Goal: Transaction & Acquisition: Purchase product/service

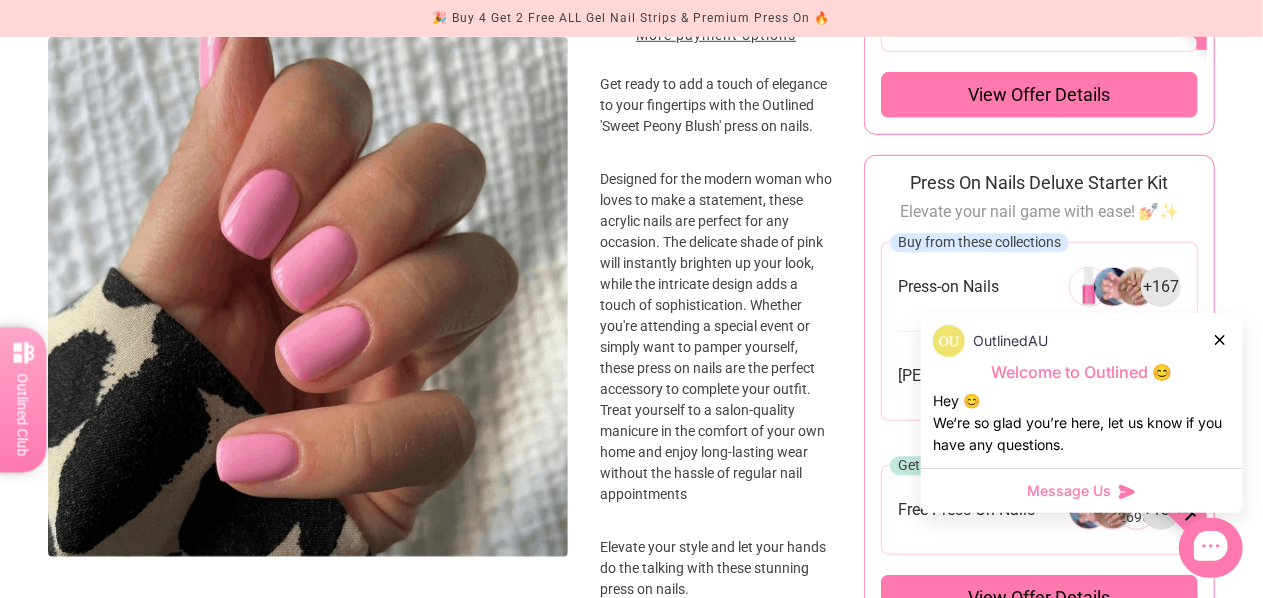
click at [1225, 347] on div at bounding box center [1221, 339] width 12 height 21
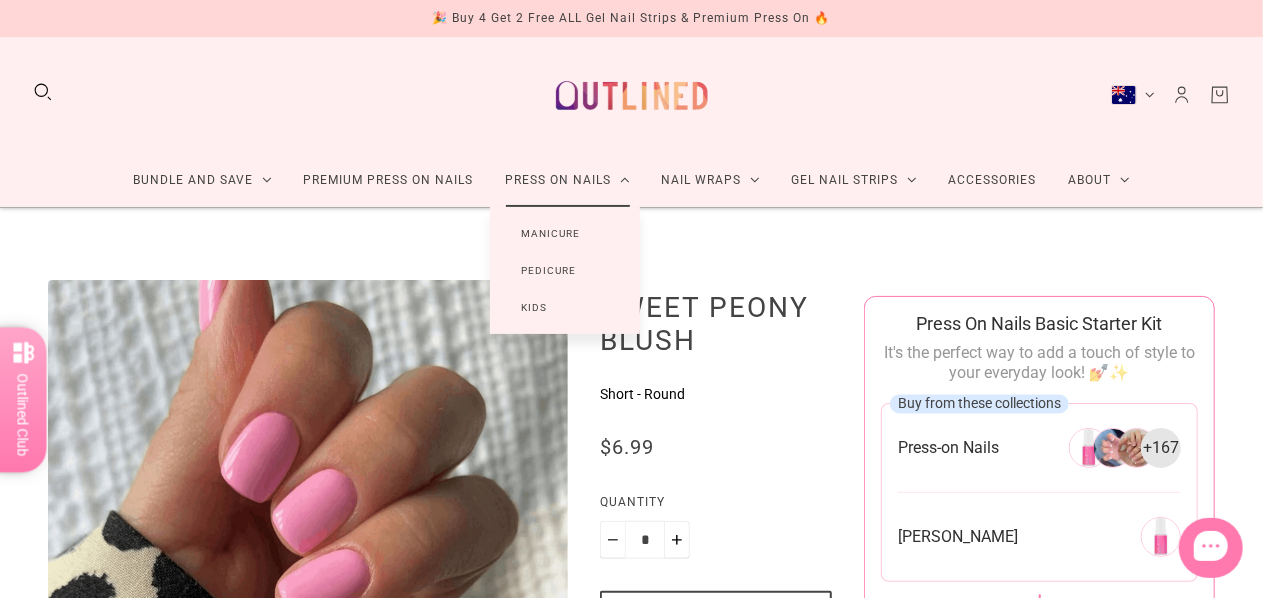
click at [539, 233] on link "Manicure" at bounding box center [551, 233] width 123 height 37
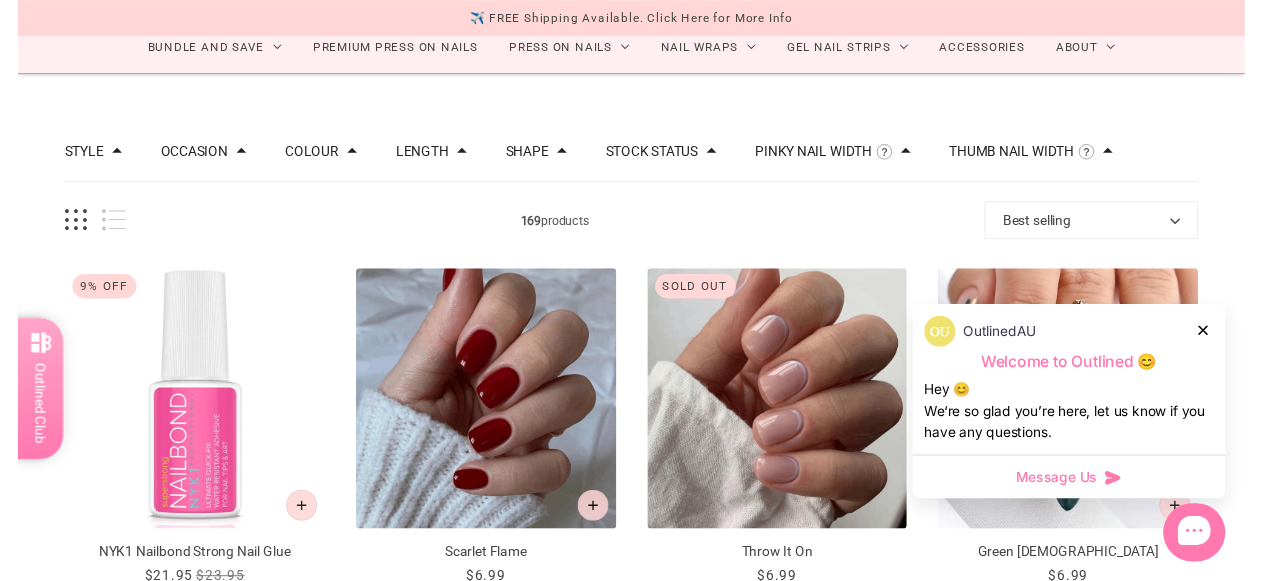
scroll to position [129, 0]
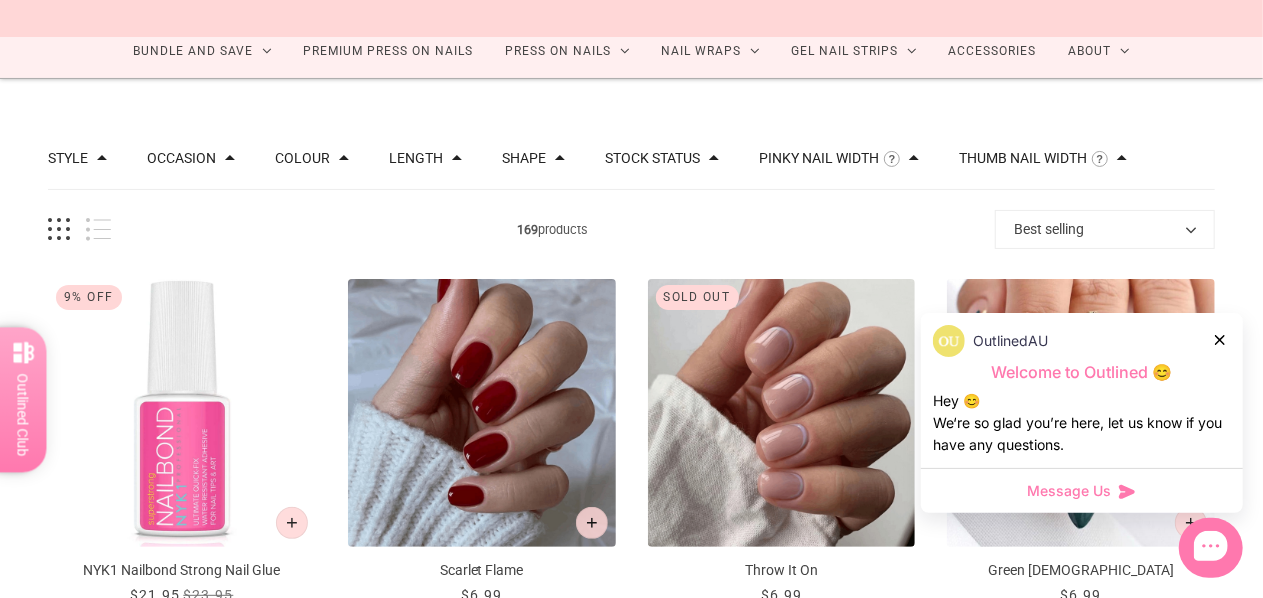
click at [306, 171] on div "Style Cat Eye 10 Chrome 1 French 46 Glitter 10 Glitter Design 6 Nail Art 108 Om…" at bounding box center [631, 159] width 1167 height 63
click at [302, 161] on button "Colour" at bounding box center [302, 158] width 55 height 14
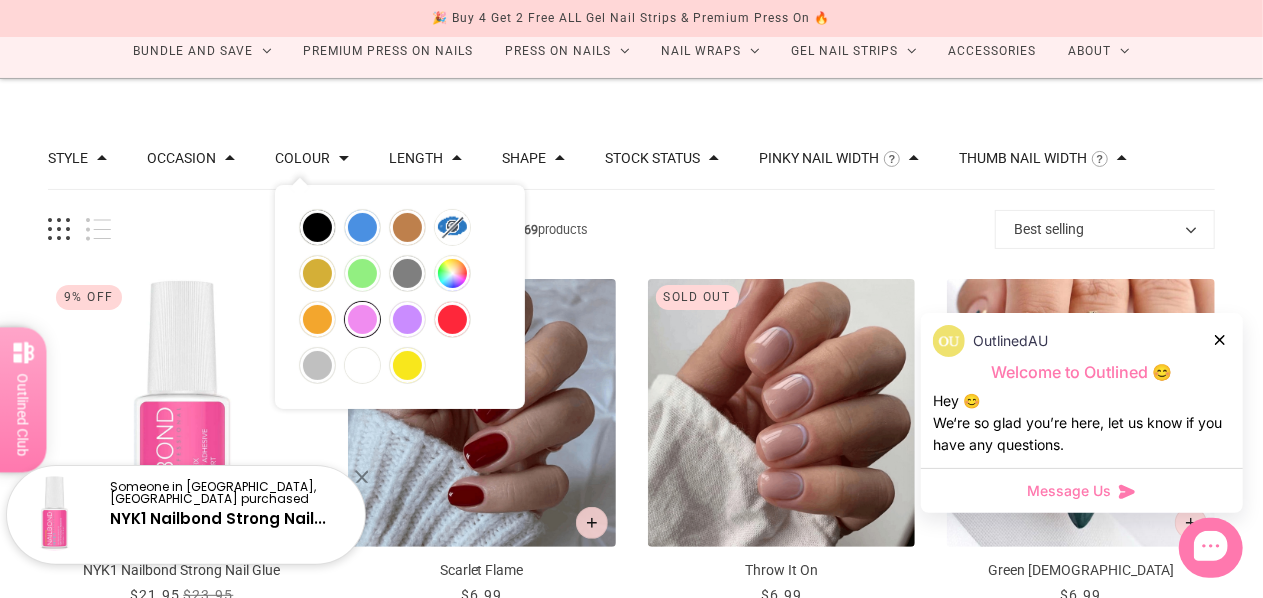
click at [354, 306] on button "pink" at bounding box center [362, 319] width 35 height 35
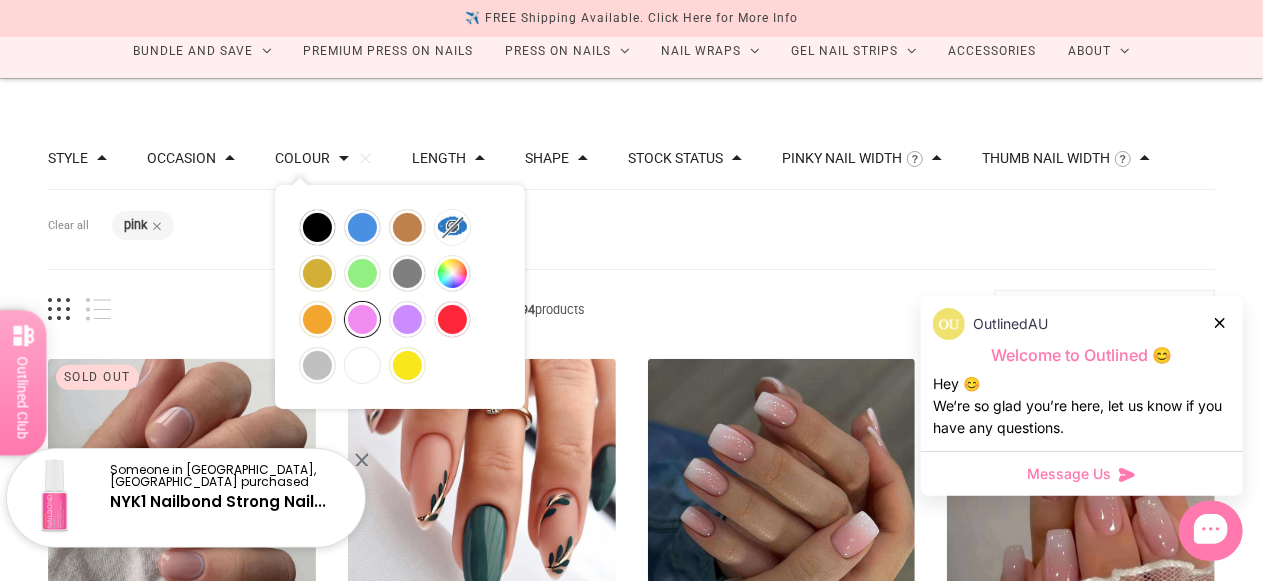
click at [360, 459] on div at bounding box center [361, 459] width 13 height 13
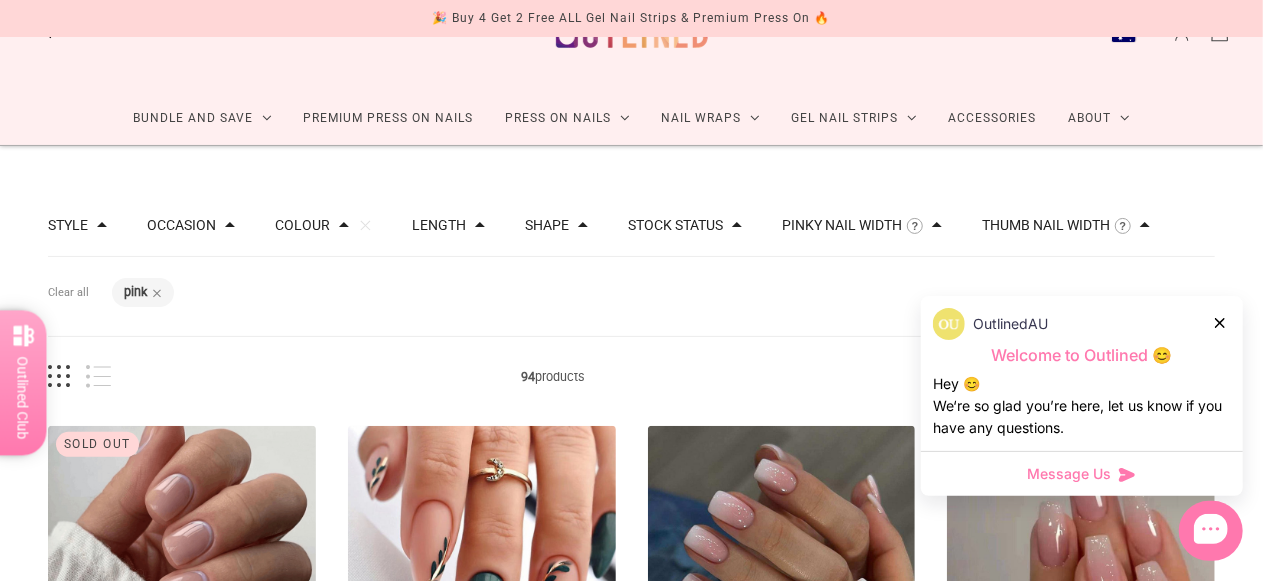
scroll to position [61, 0]
click at [330, 225] on div "Colour Clear" at bounding box center [323, 226] width 97 height 14
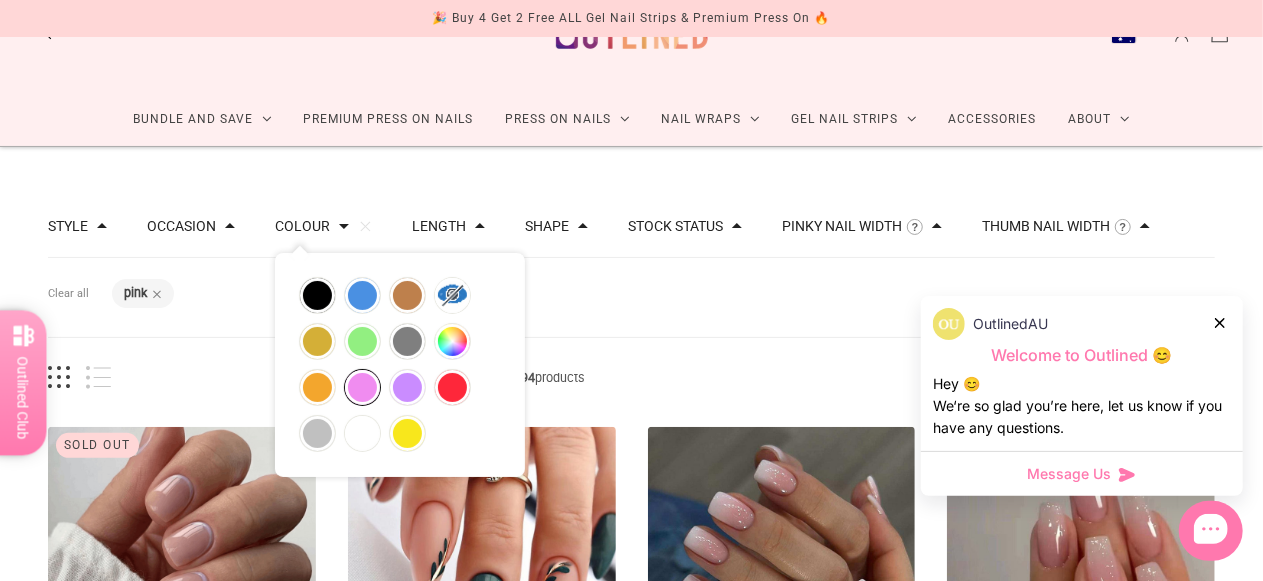
click at [339, 223] on span at bounding box center [344, 226] width 10 height 10
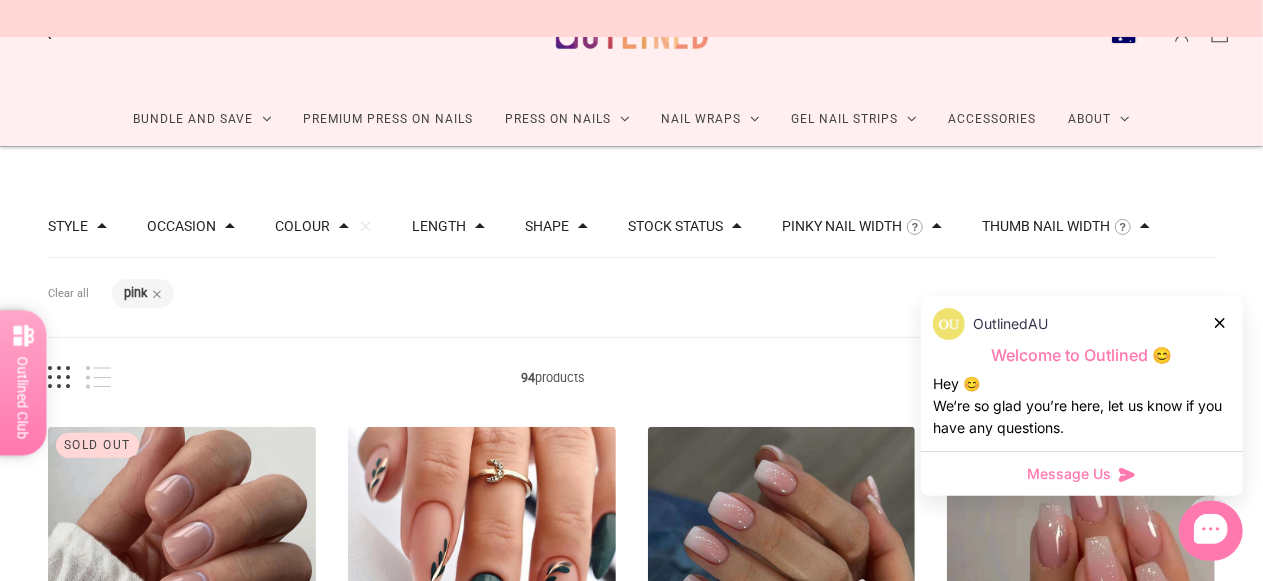
scroll to position [347, 0]
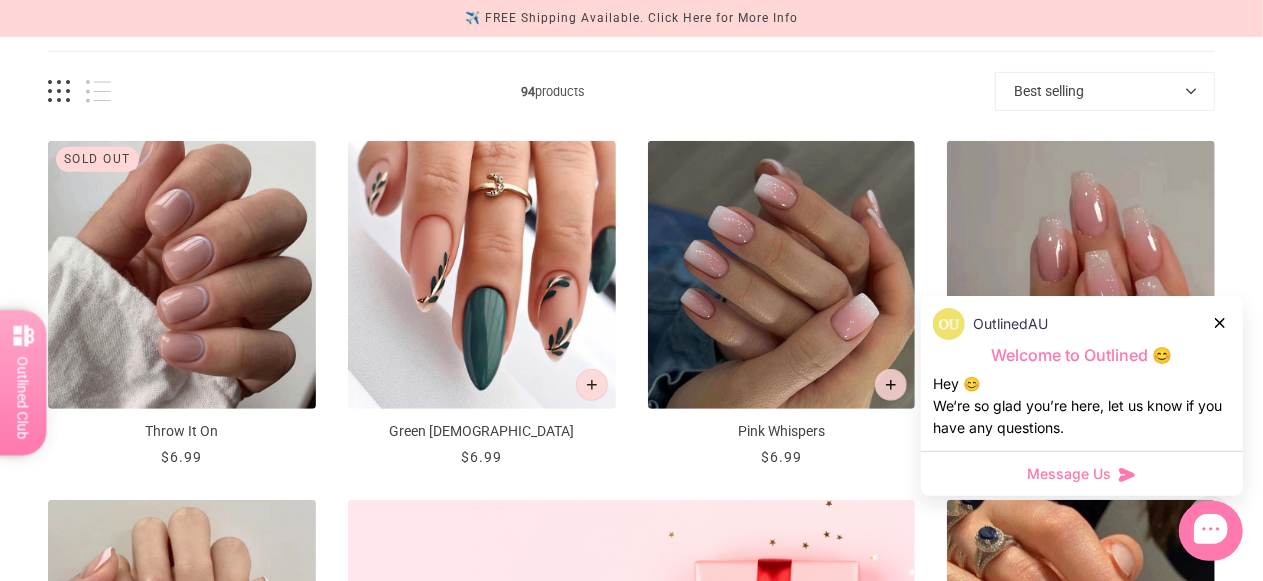
click at [1220, 325] on icon at bounding box center [1220, 323] width 10 height 10
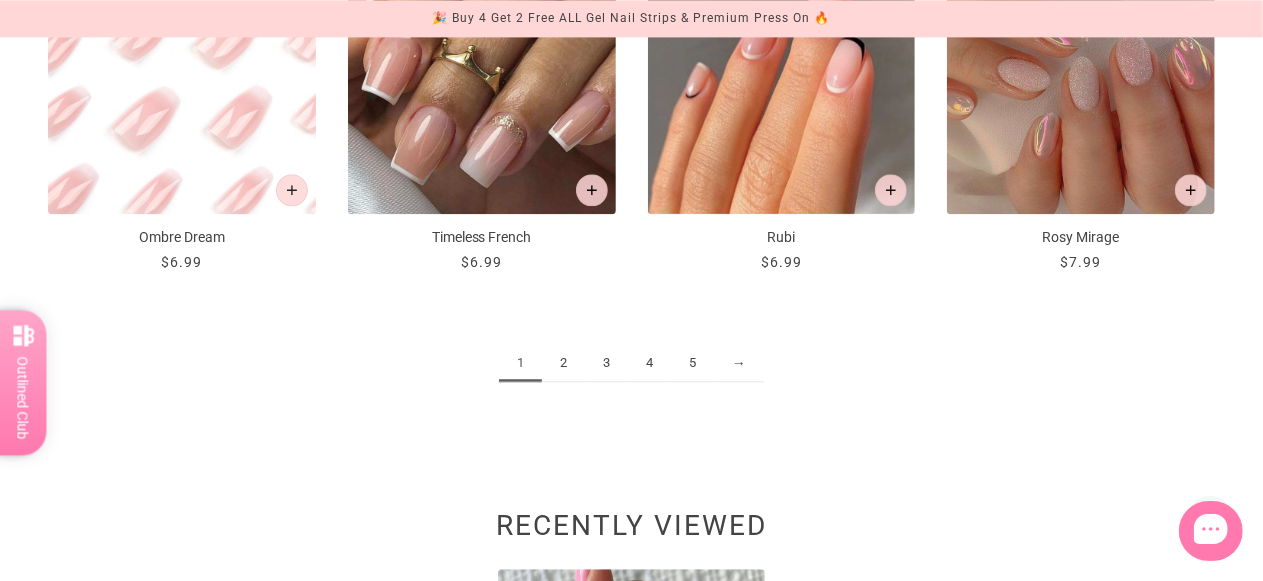
scroll to position [2508, 0]
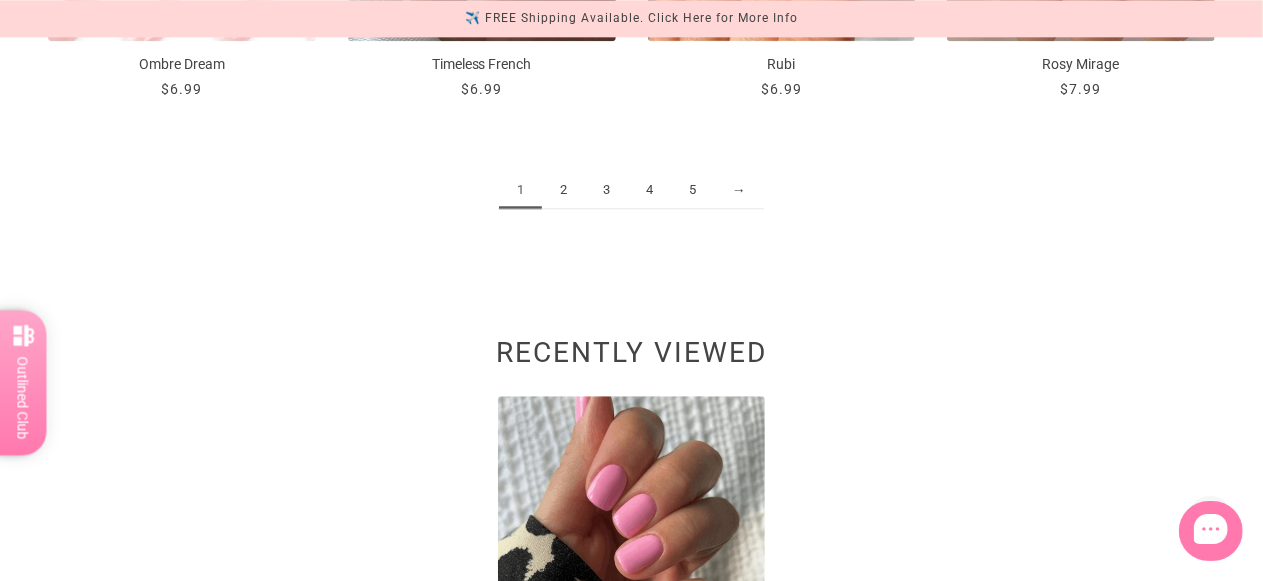
click at [566, 194] on link "2" at bounding box center [563, 190] width 43 height 37
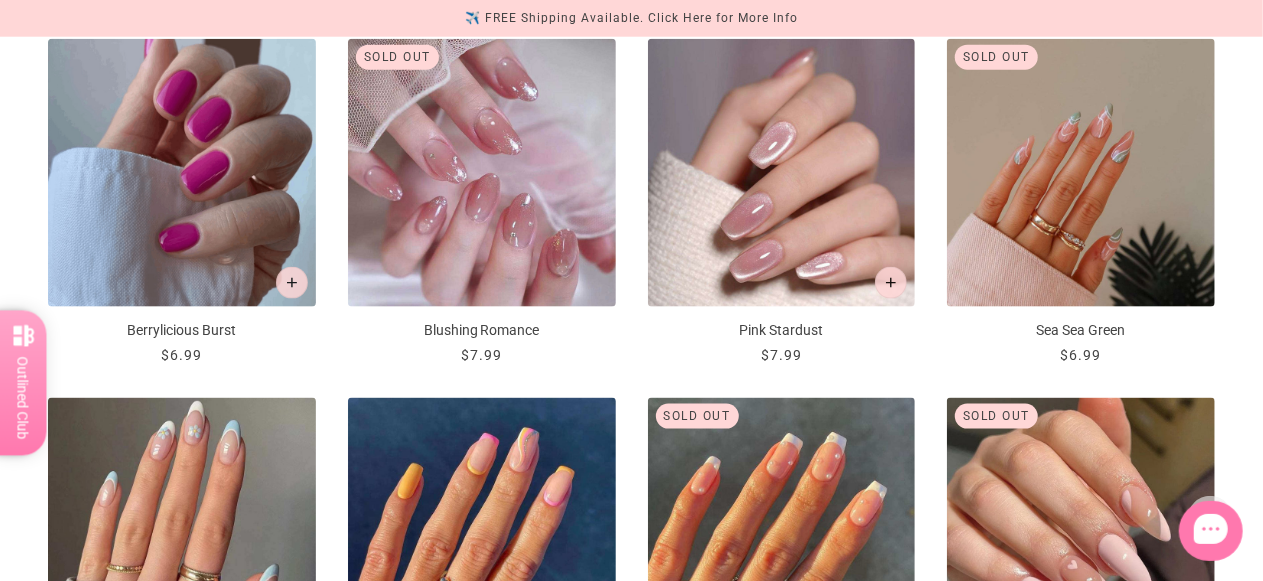
scroll to position [1186, 0]
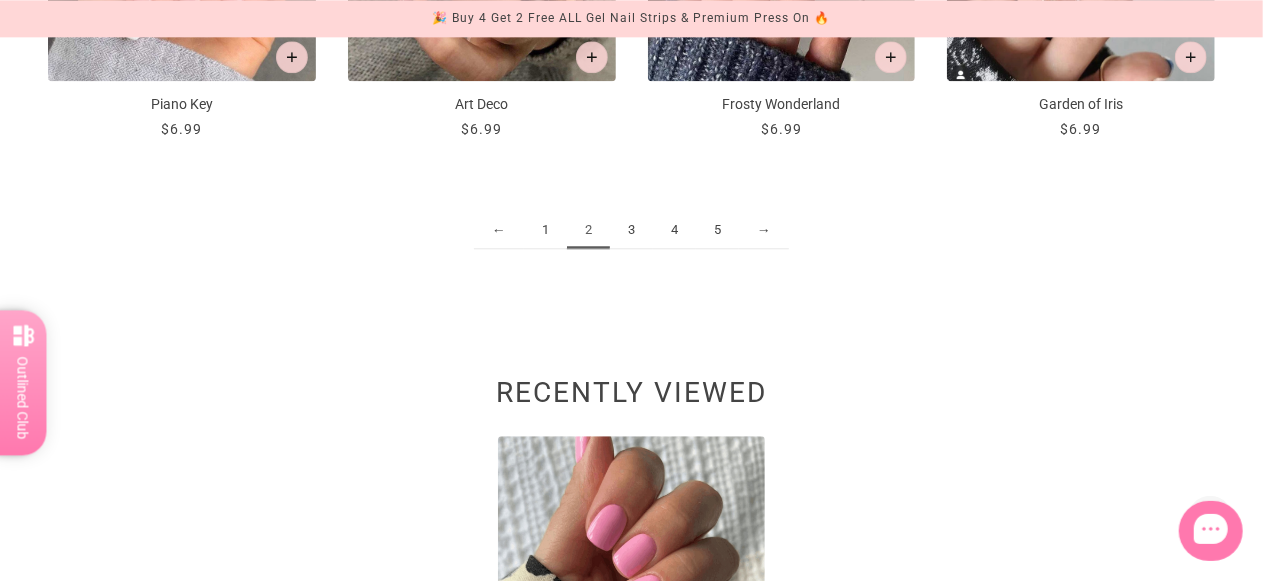
click at [632, 226] on link "3" at bounding box center [631, 230] width 43 height 37
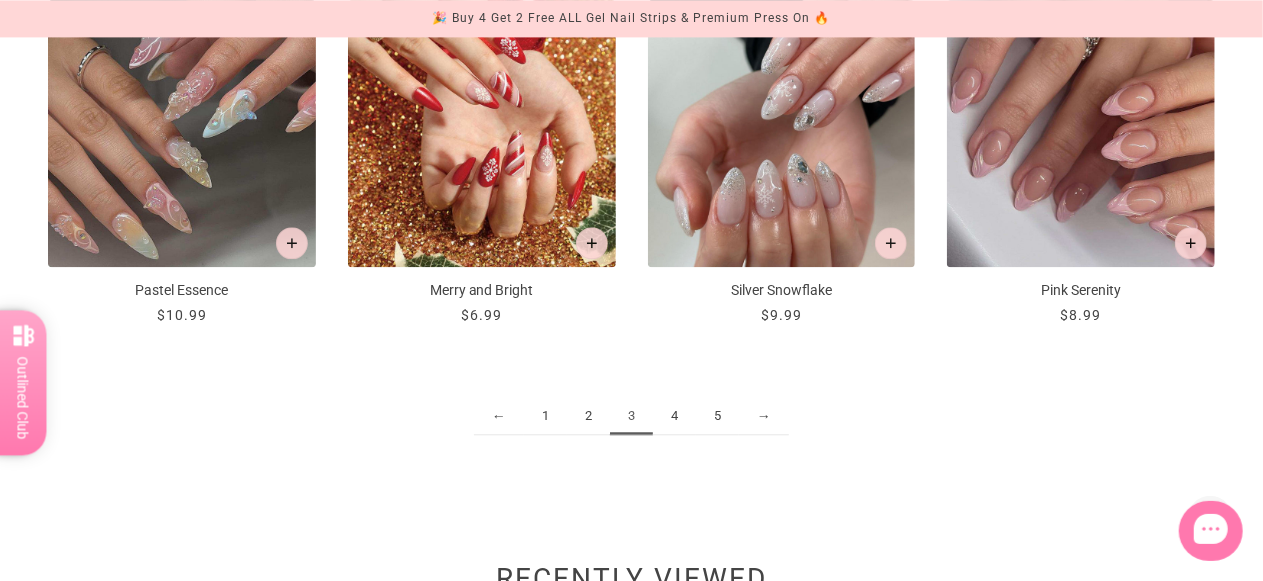
scroll to position [2285, 0]
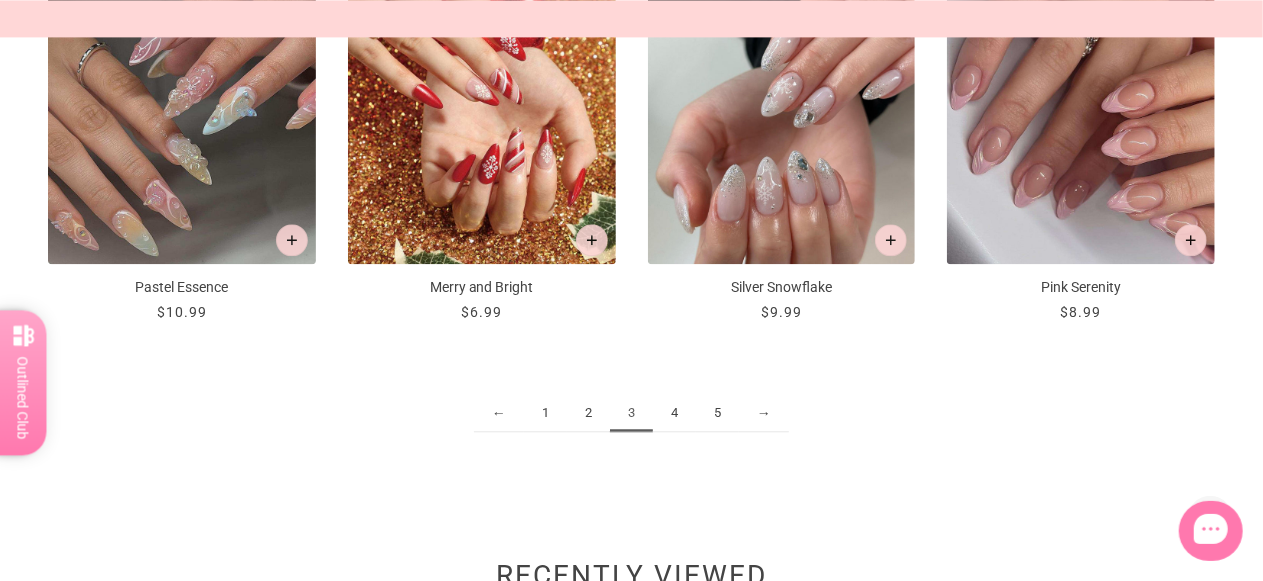
click at [678, 410] on link "4" at bounding box center [674, 413] width 43 height 37
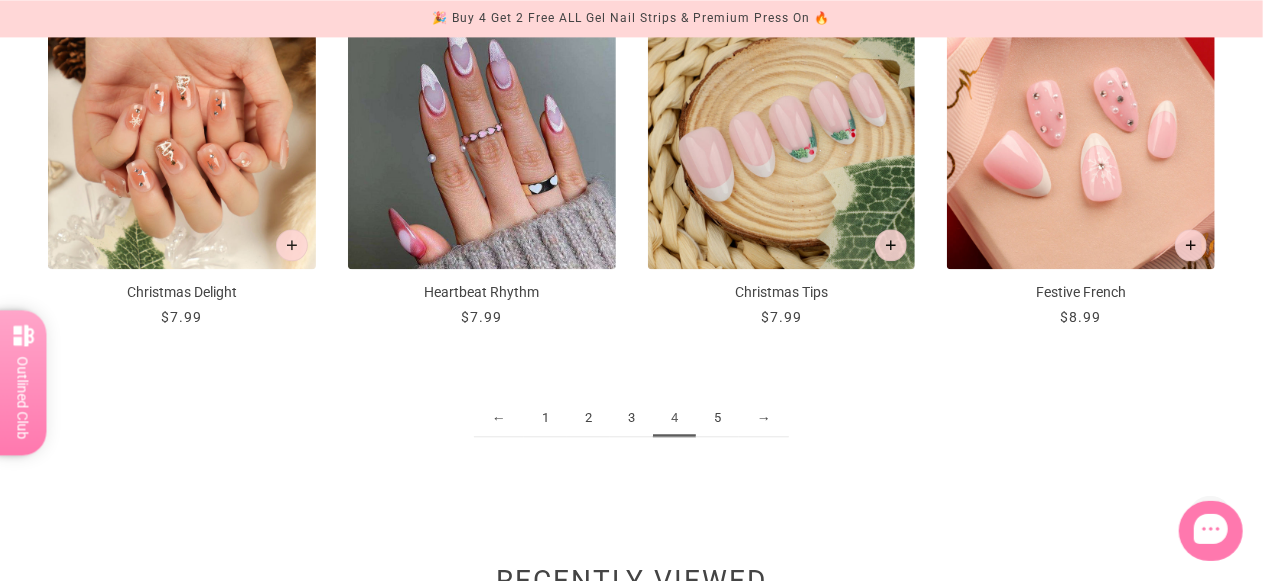
scroll to position [2281, 0]
click at [718, 419] on link "5" at bounding box center [717, 417] width 43 height 37
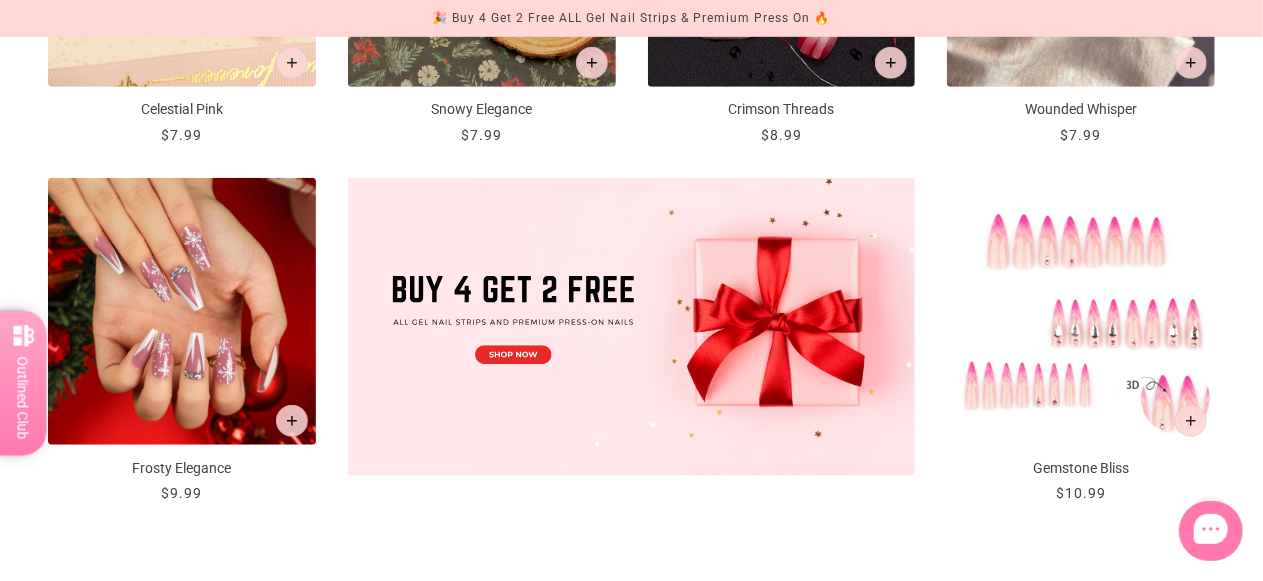
scroll to position [668, 0]
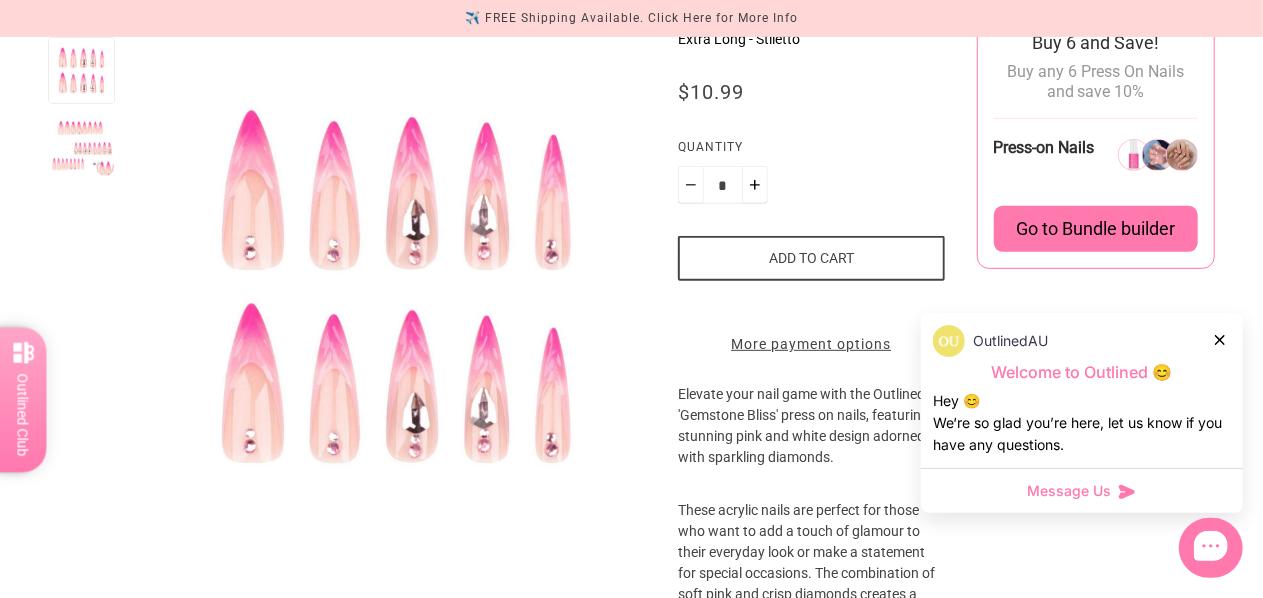
scroll to position [320, 0]
click at [1220, 340] on icon at bounding box center [1220, 340] width 10 height 10
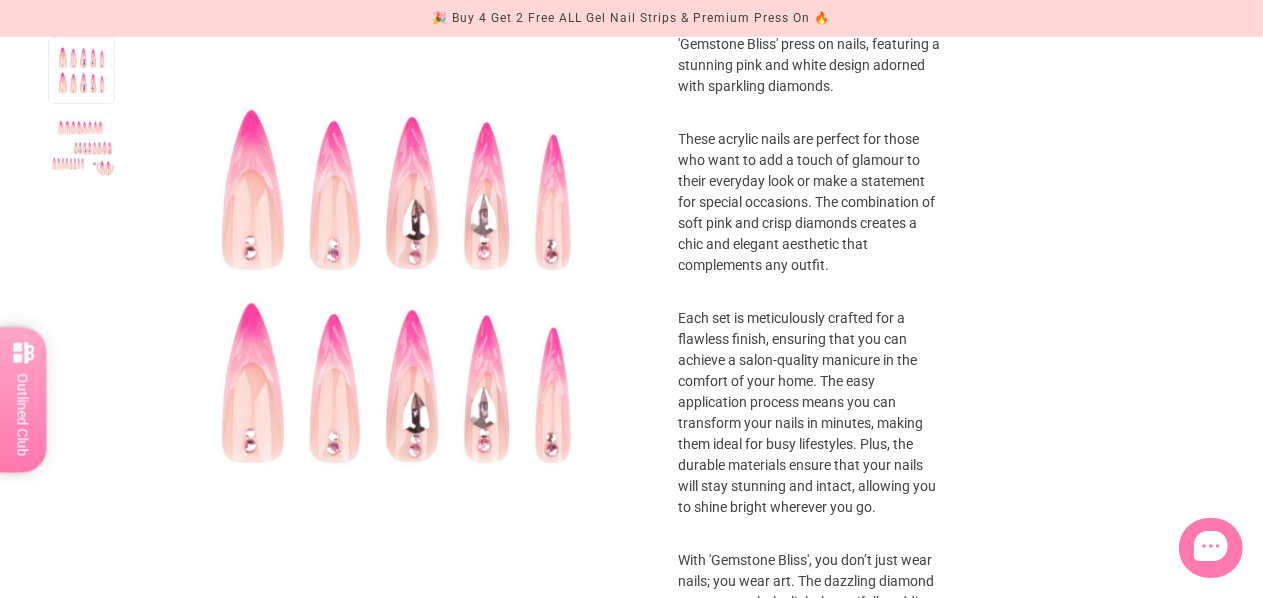
scroll to position [692, 0]
click at [88, 159] on div at bounding box center [81, 145] width 67 height 67
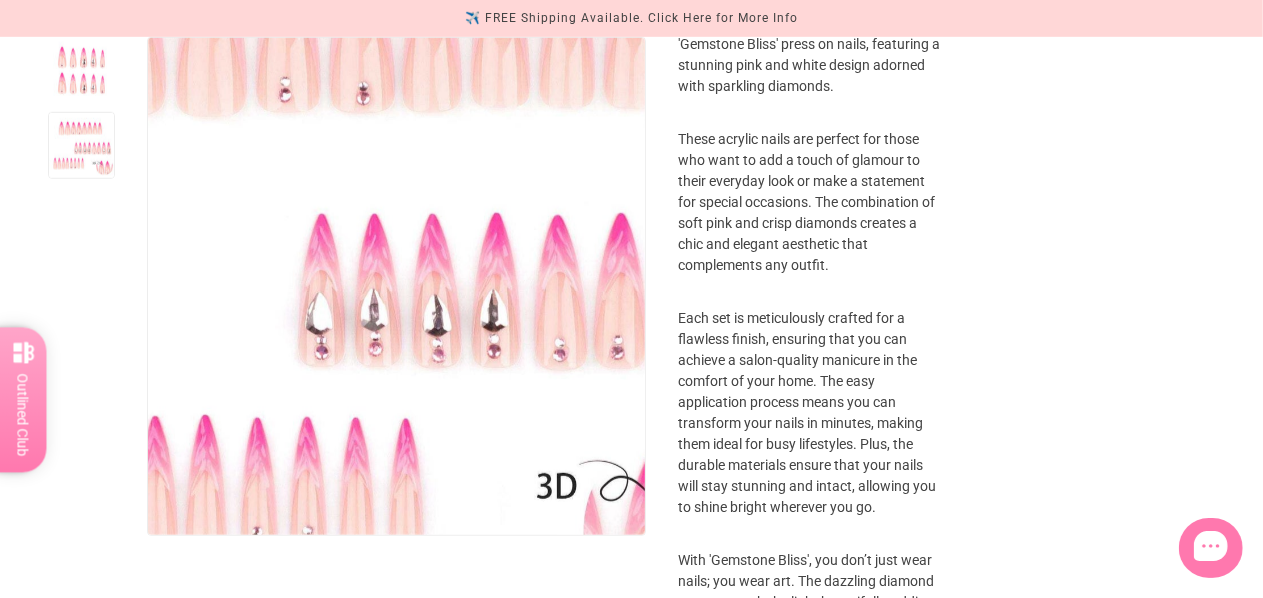
click at [406, 341] on img "Enlarge product image" at bounding box center [392, 252] width 852 height 852
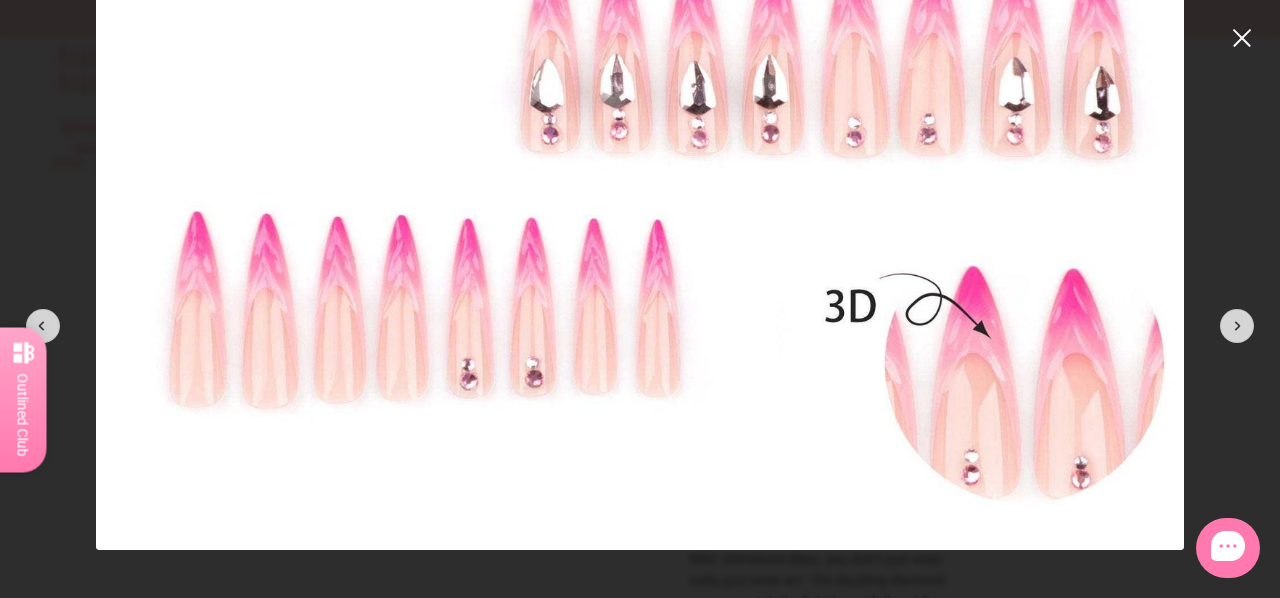
scroll to position [633, 0]
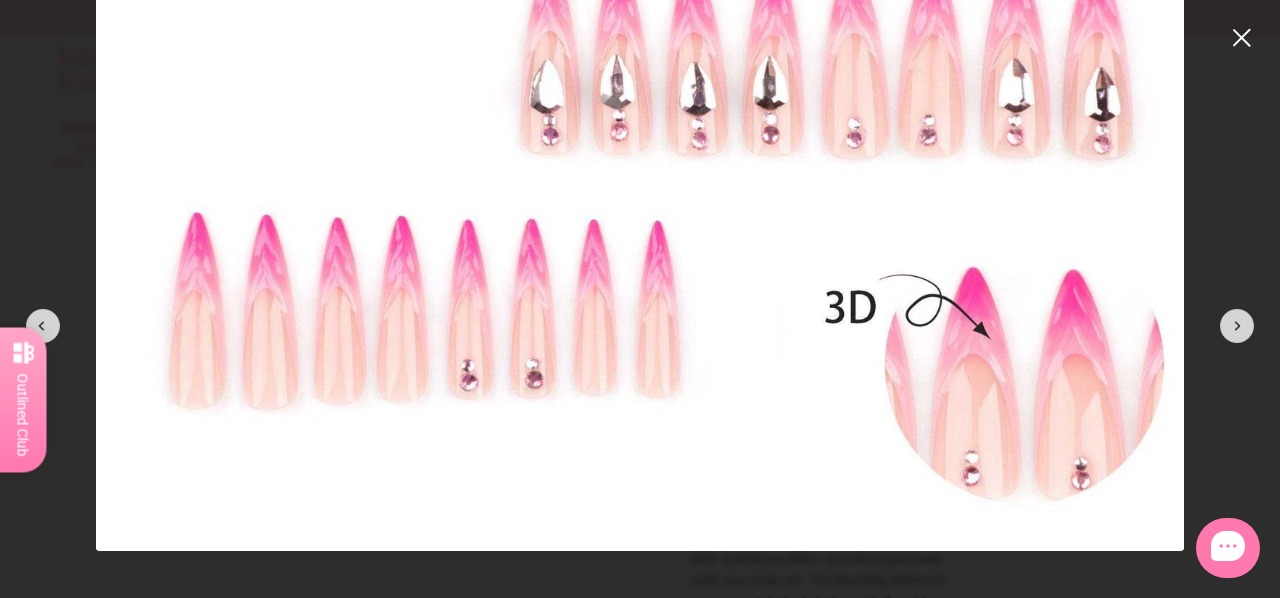
click at [1240, 42] on button "close" at bounding box center [1242, 38] width 24 height 24
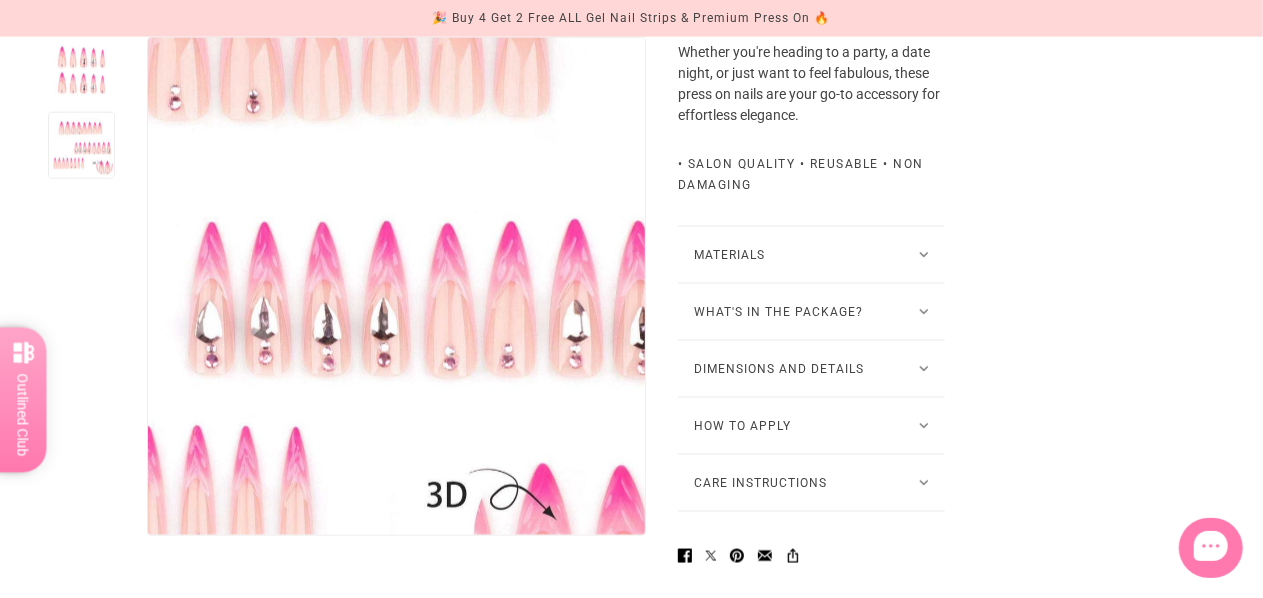
scroll to position [1314, 0]
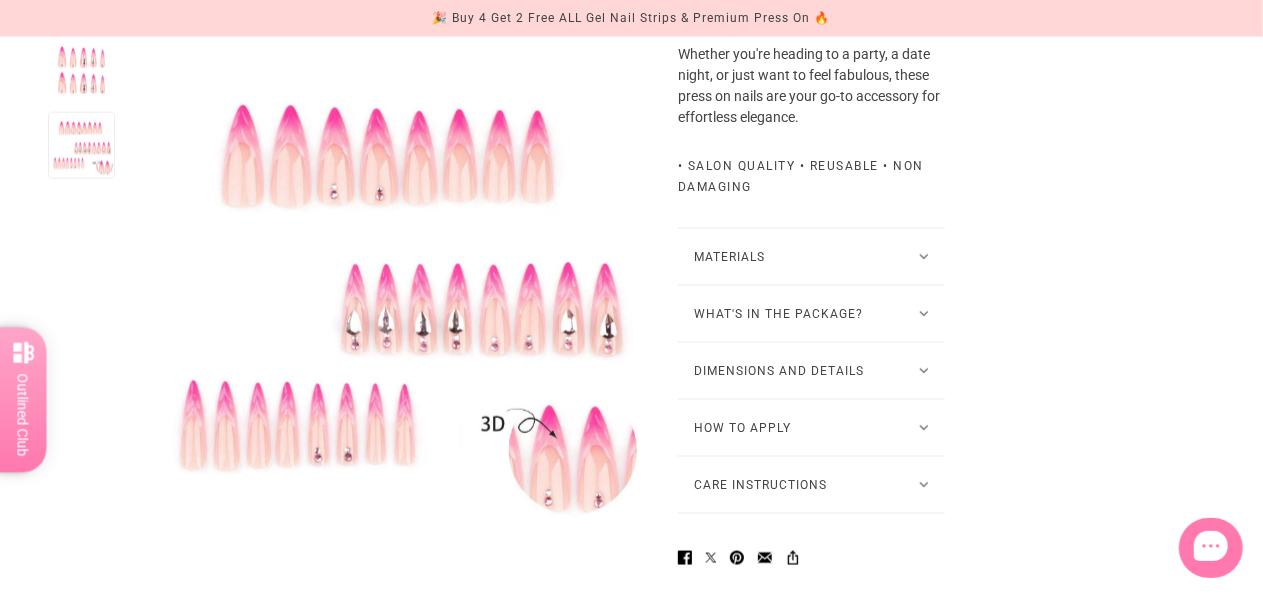
click at [842, 336] on button "What's in the package?" at bounding box center [811, 314] width 267 height 56
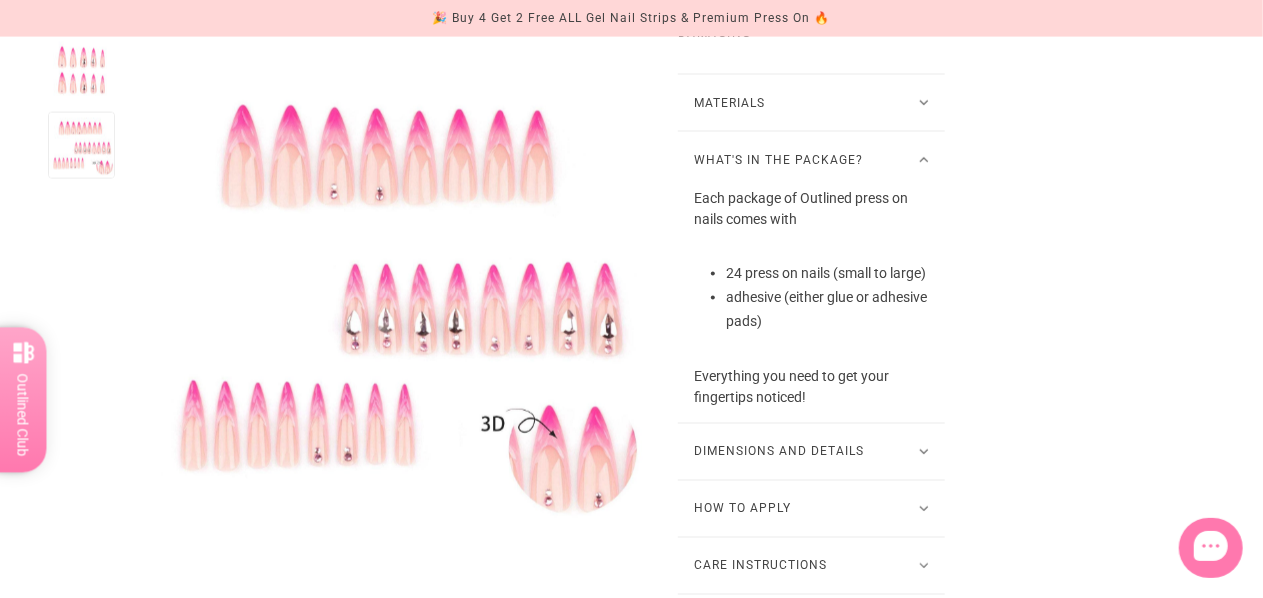
scroll to position [1468, 0]
click at [932, 179] on button "What's in the package?" at bounding box center [811, 160] width 267 height 56
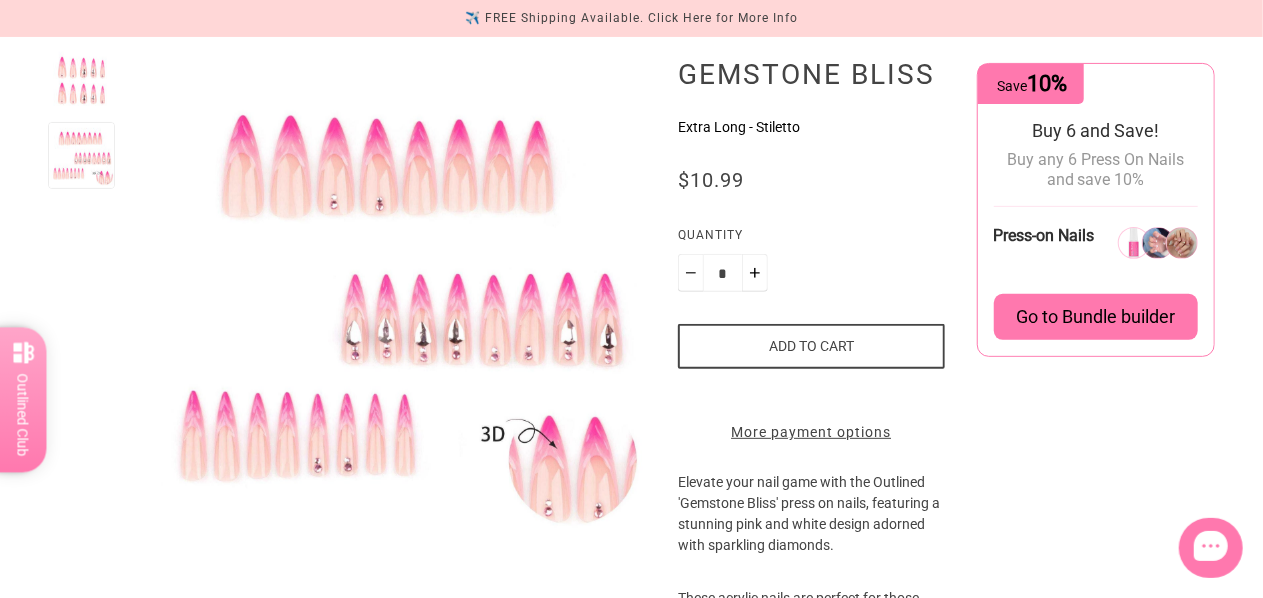
scroll to position [234, 0]
click at [875, 347] on button "Add to cart" at bounding box center [811, 345] width 267 height 45
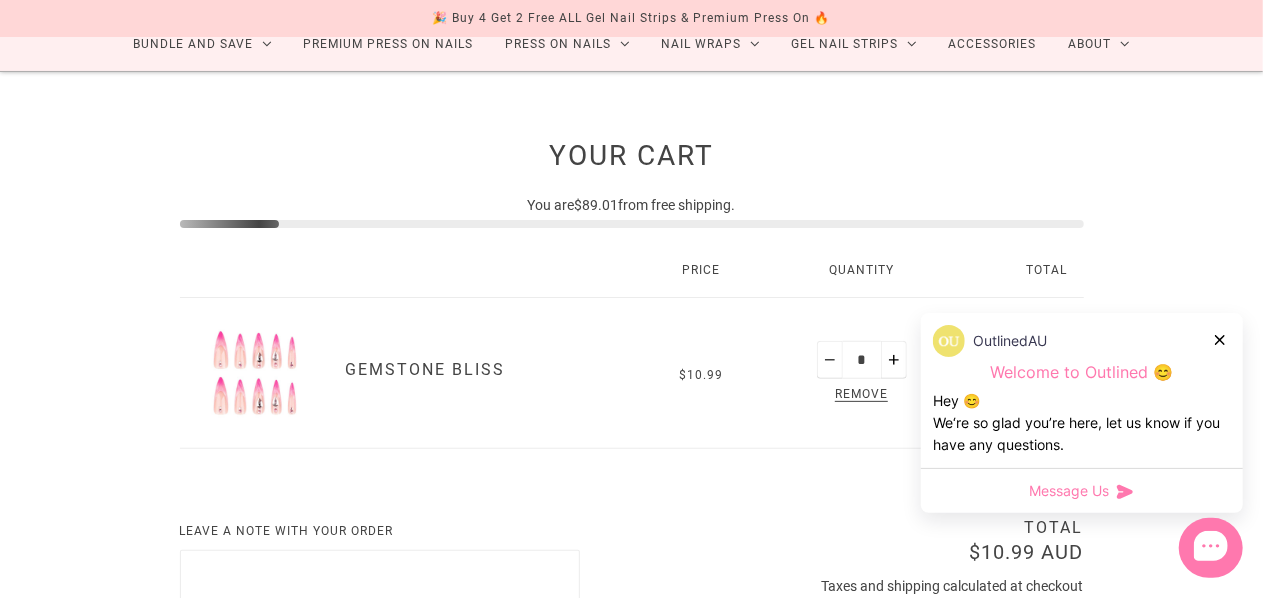
scroll to position [254, 0]
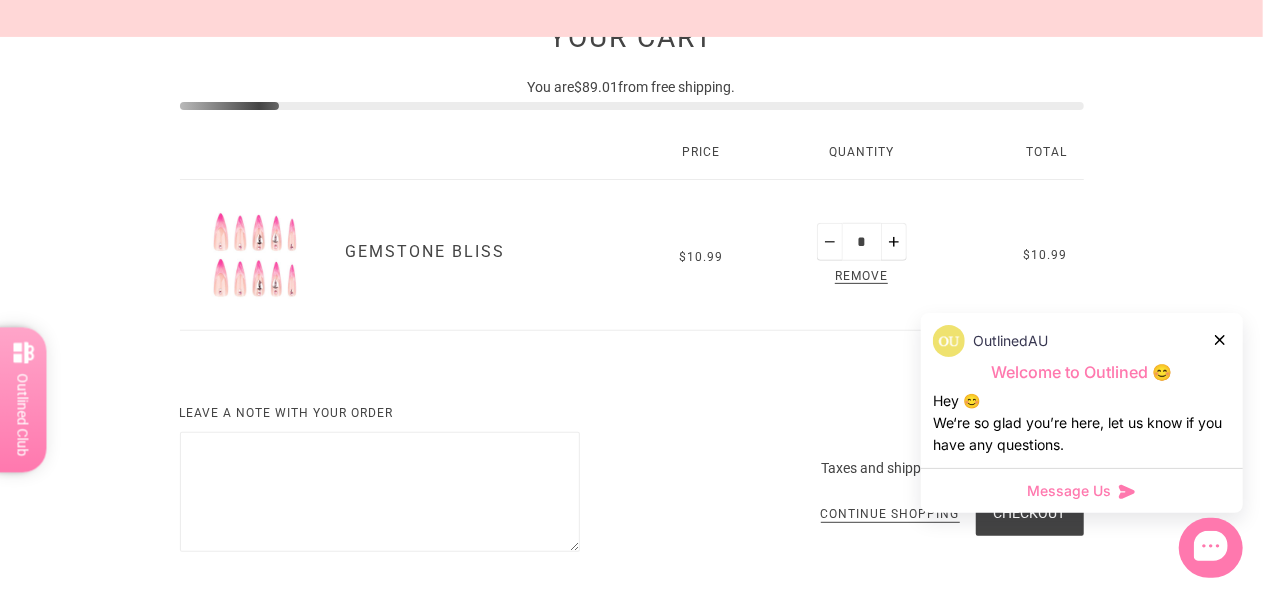
click at [1220, 347] on div at bounding box center [1221, 339] width 12 height 21
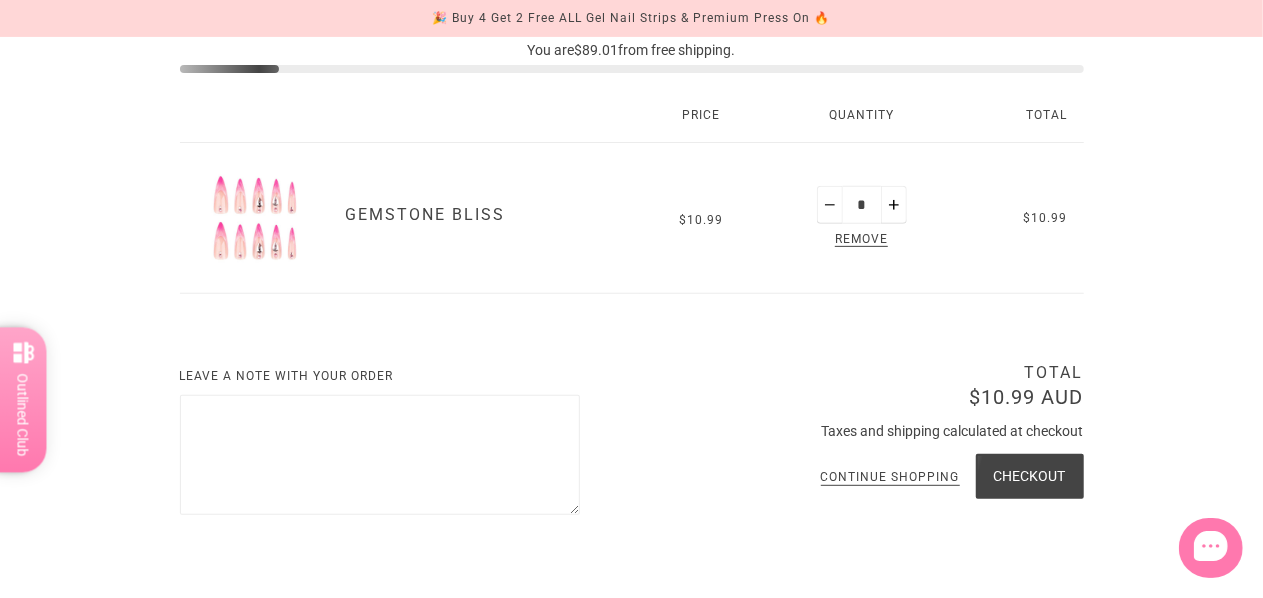
scroll to position [0, 0]
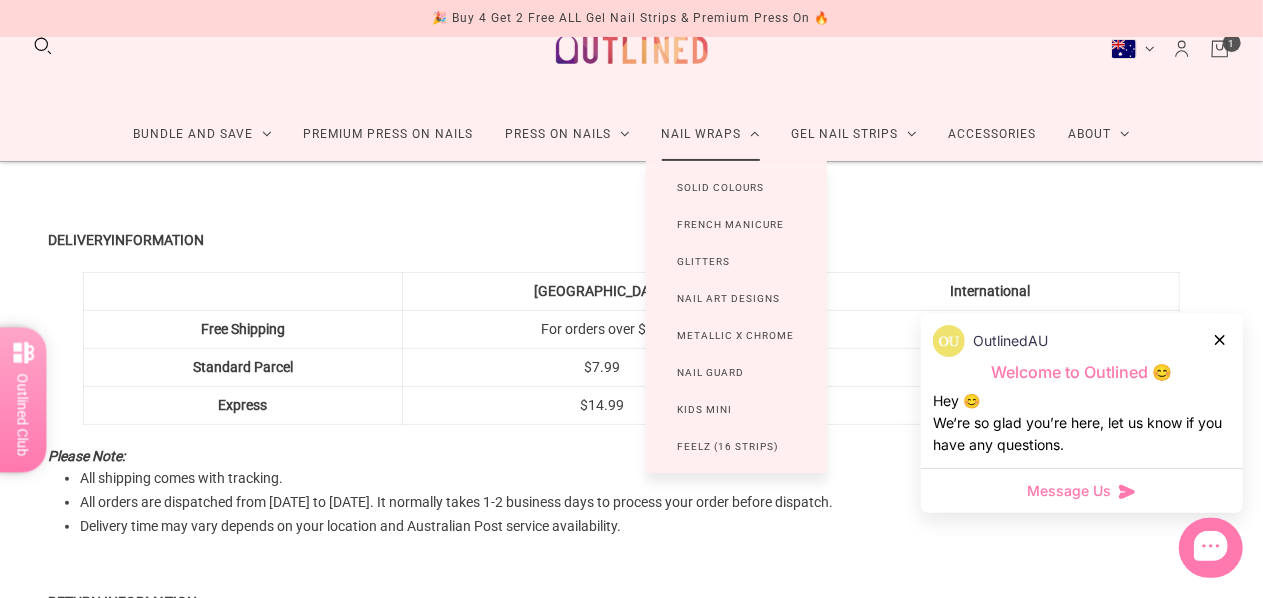
scroll to position [47, 0]
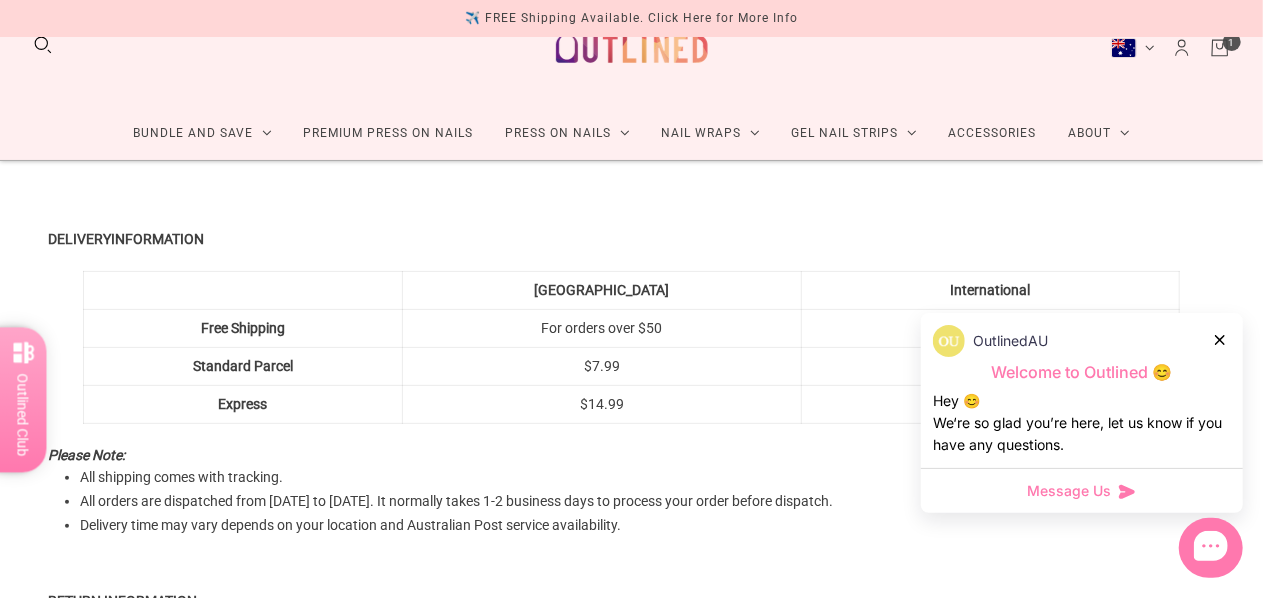
click at [1221, 335] on icon at bounding box center [1220, 340] width 10 height 10
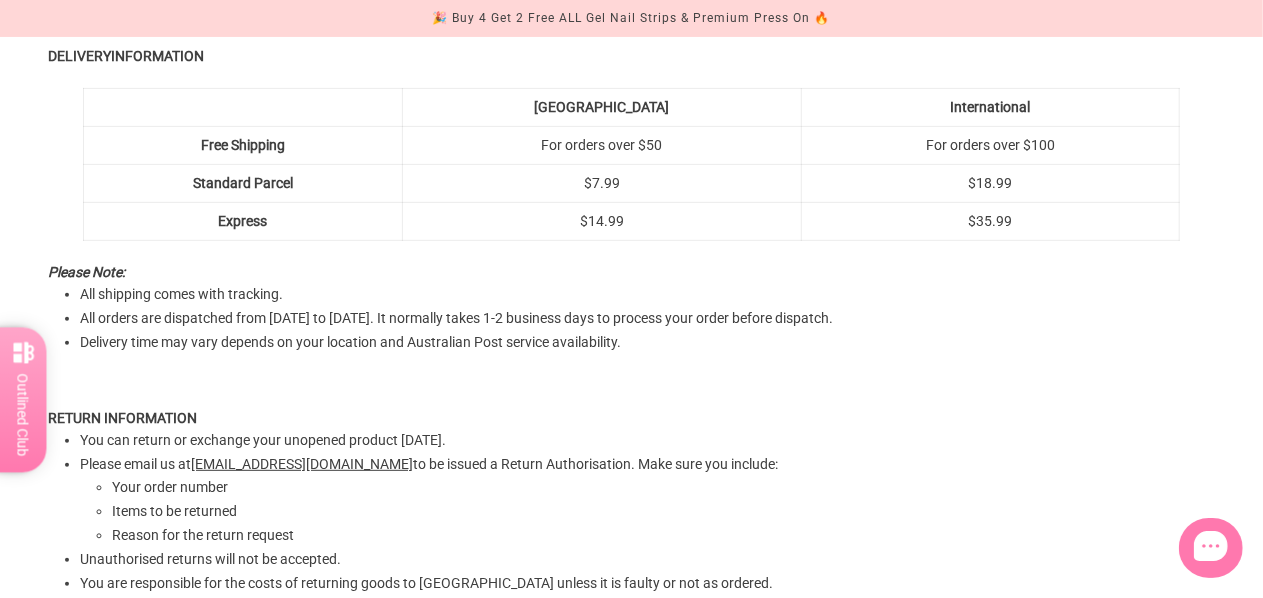
scroll to position [0, 0]
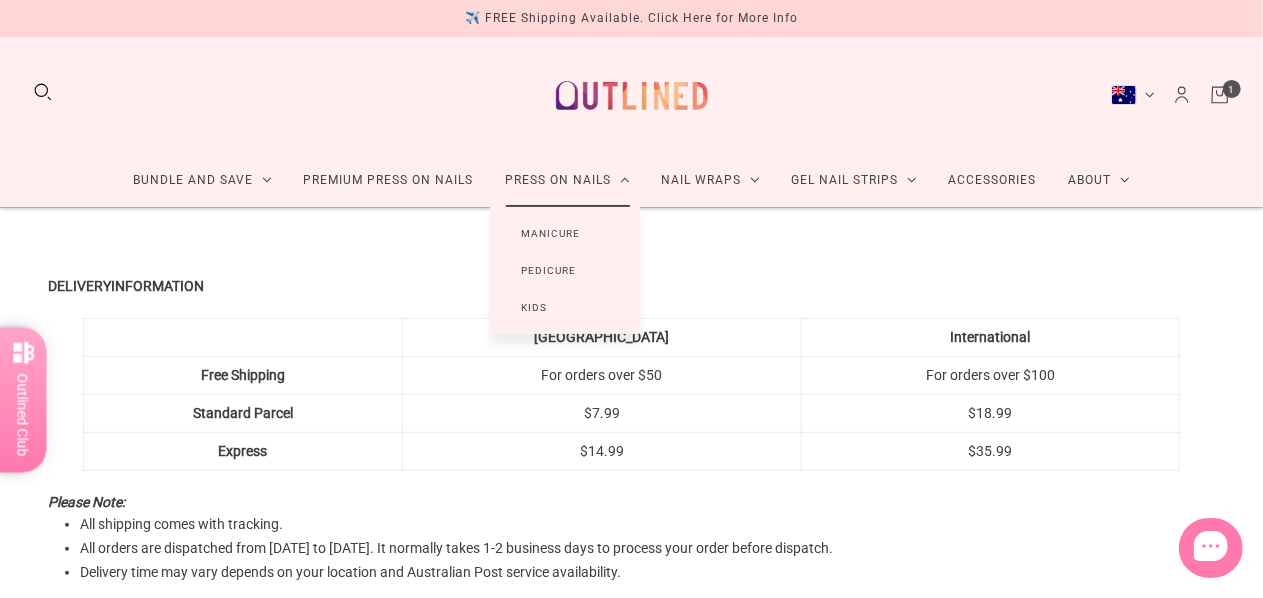
click at [579, 238] on link "Manicure" at bounding box center [551, 233] width 123 height 37
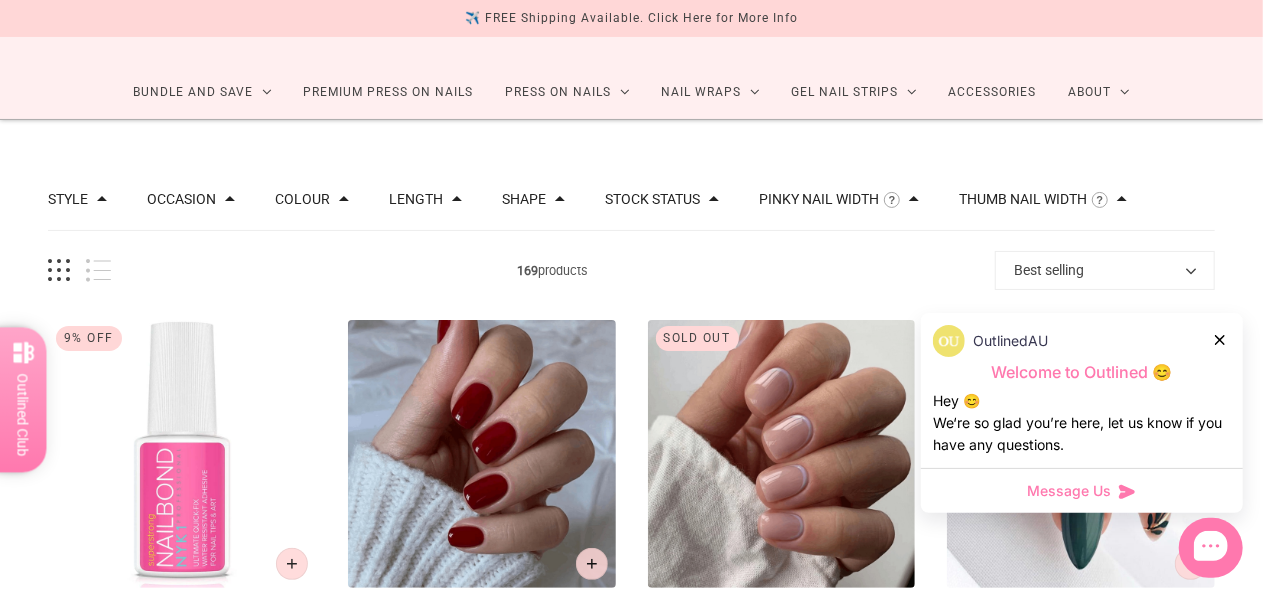
scroll to position [89, 0]
click at [1229, 342] on div "OutlinedAU" at bounding box center [1082, 341] width 298 height 32
click at [1217, 341] on icon at bounding box center [1220, 340] width 10 height 10
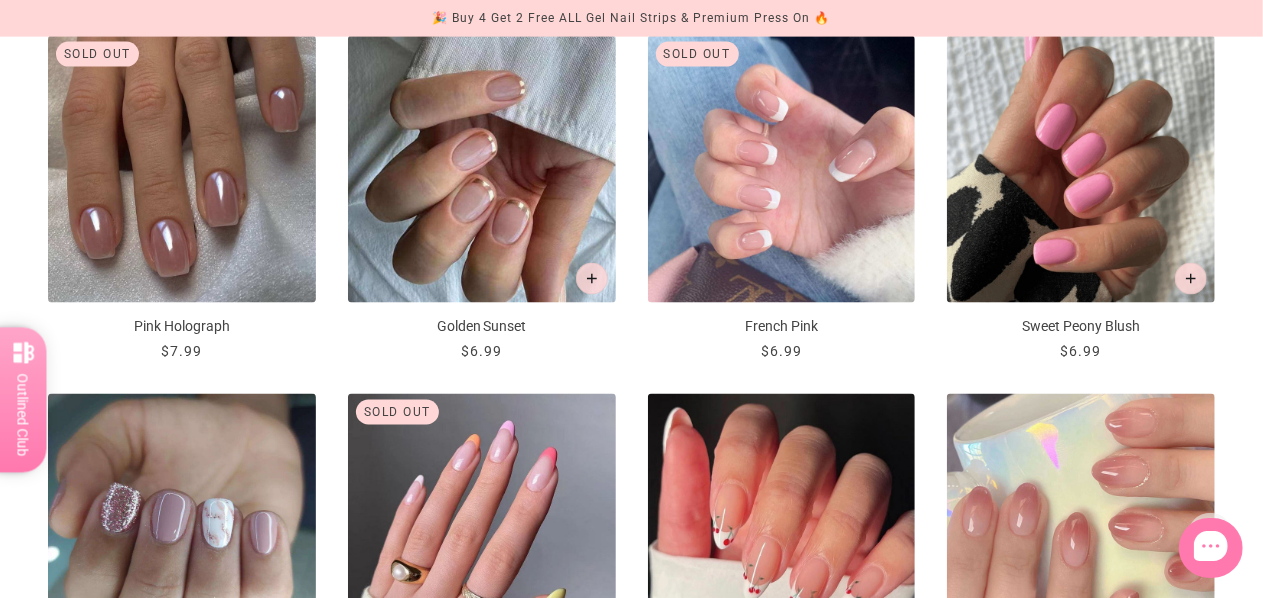
scroll to position [1448, 0]
